Goal: Understand site structure: Grasp the organization and layout of the website

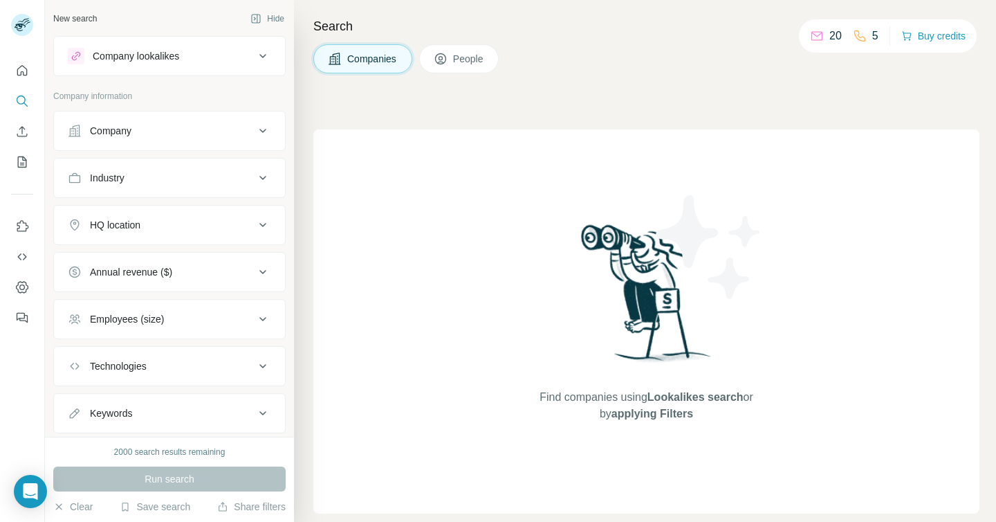
click at [819, 34] on icon at bounding box center [816, 36] width 11 height 9
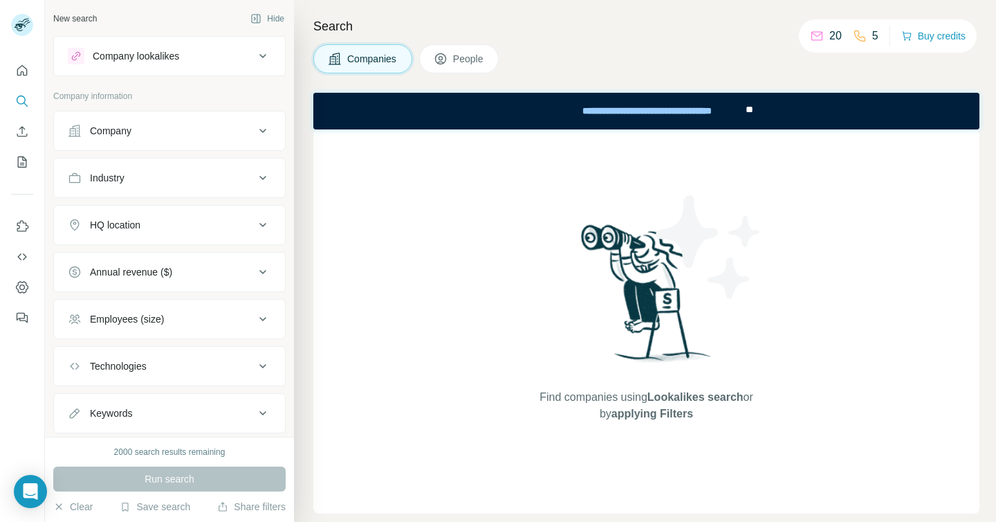
click at [821, 37] on div "20" at bounding box center [826, 36] width 32 height 17
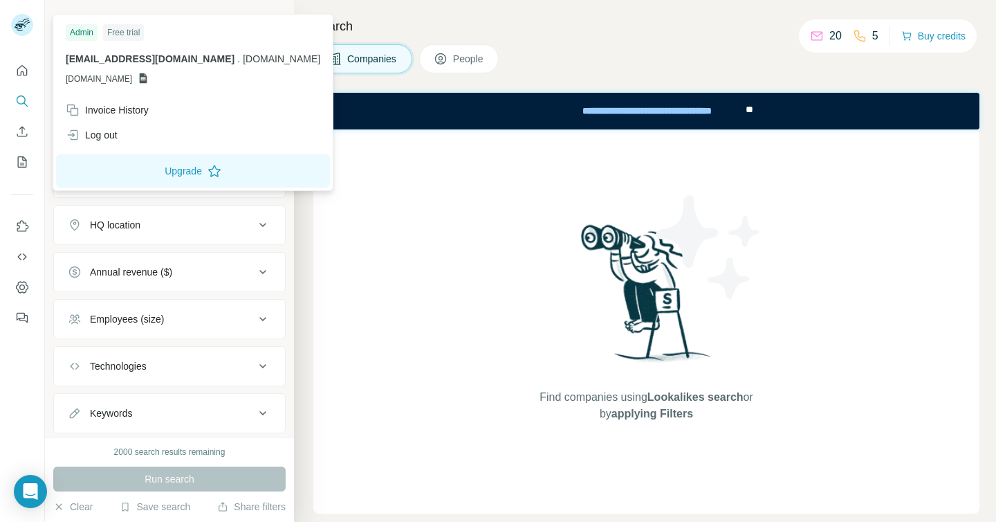
click at [24, 24] on rect at bounding box center [22, 25] width 22 height 22
click at [28, 40] on div at bounding box center [24, 27] width 40 height 46
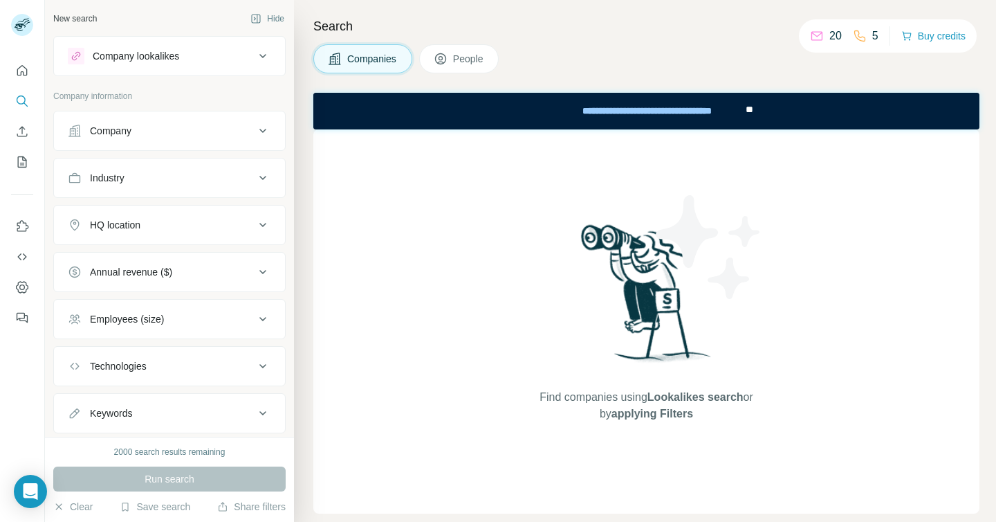
click at [12, 28] on rect at bounding box center [22, 25] width 22 height 22
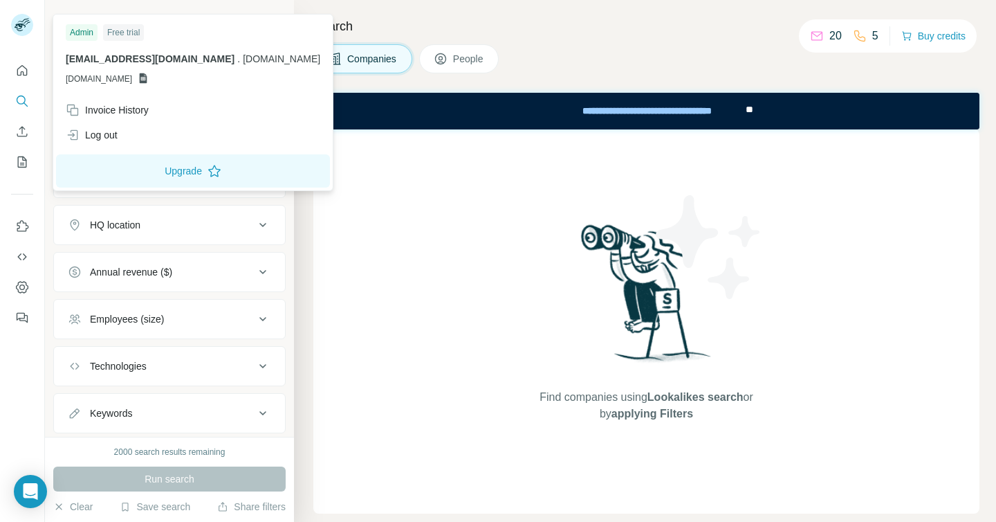
click at [24, 56] on div at bounding box center [22, 190] width 44 height 280
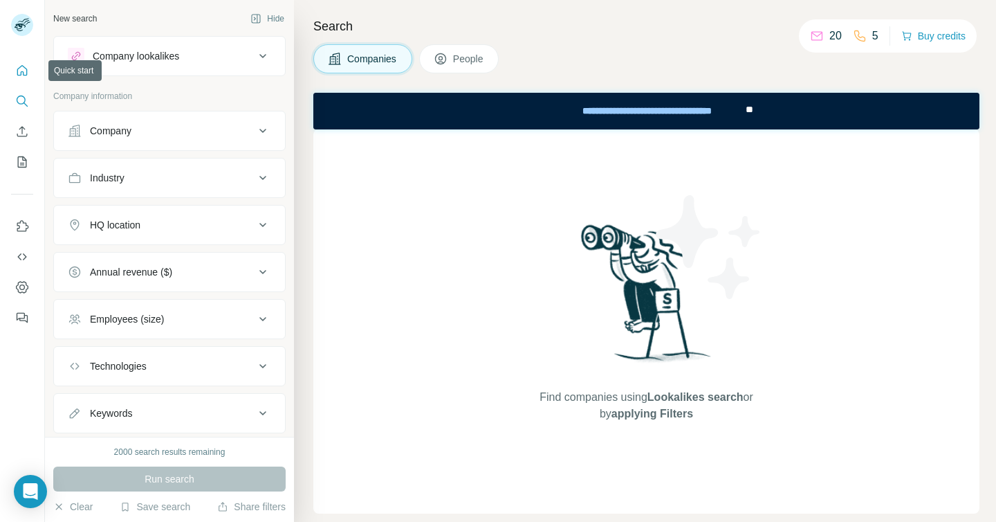
click at [23, 72] on icon "Quick start" at bounding box center [22, 70] width 10 height 10
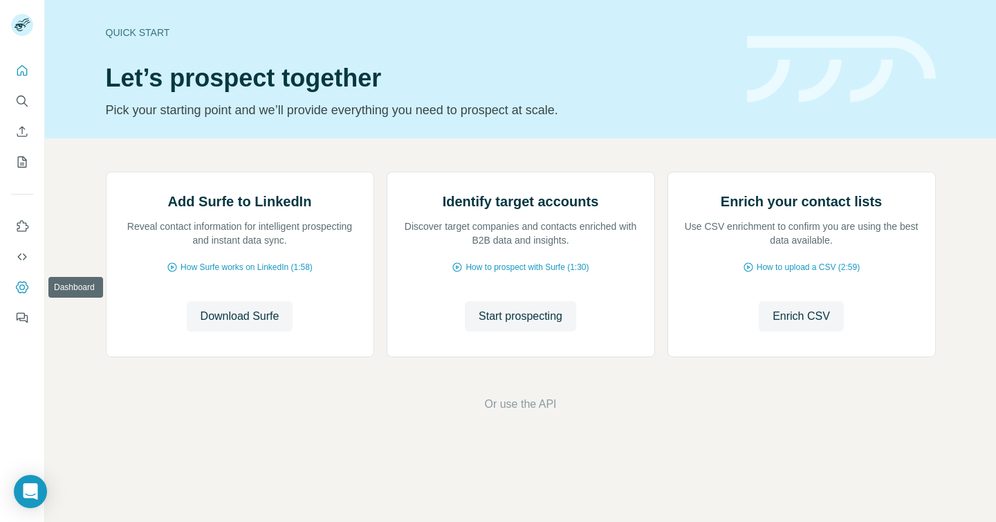
click at [18, 288] on icon "Dashboard" at bounding box center [22, 287] width 14 height 14
